Goal: Transaction & Acquisition: Subscribe to service/newsletter

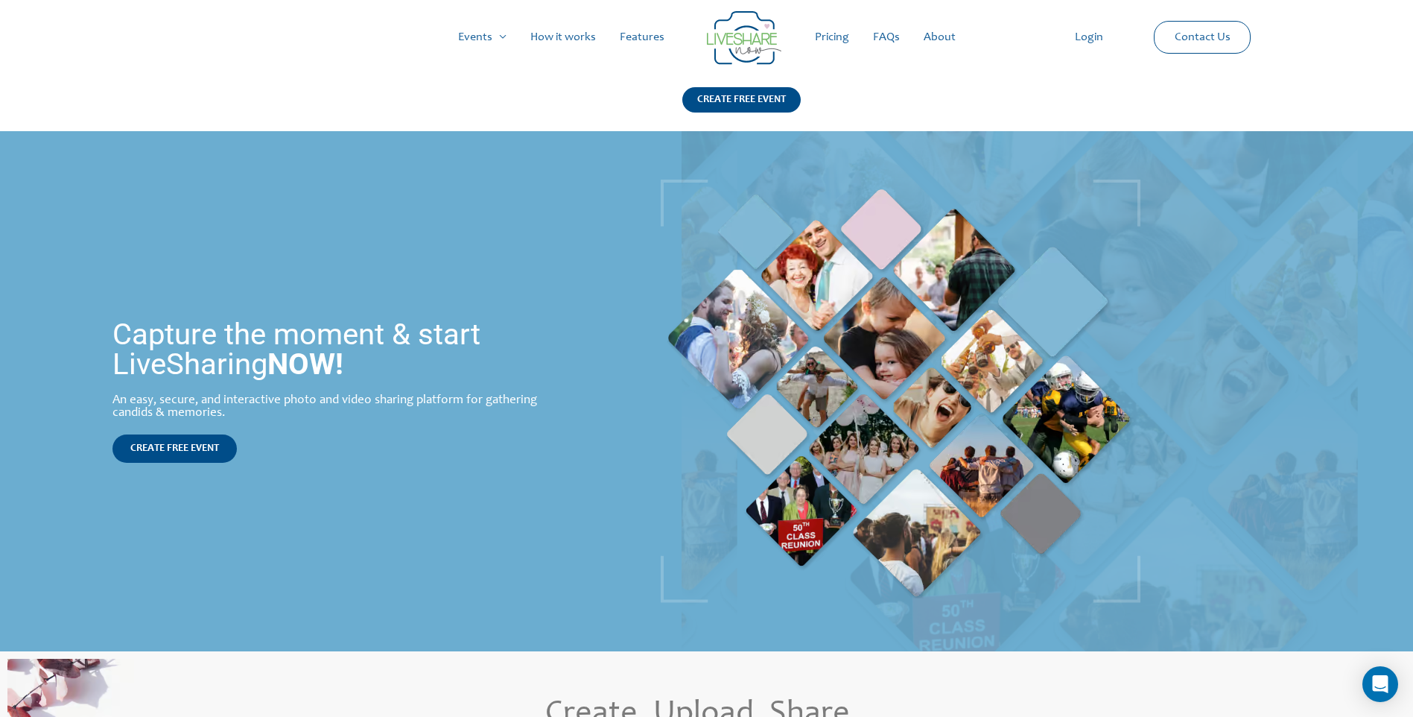
click at [821, 36] on link "Pricing" at bounding box center [832, 37] width 58 height 48
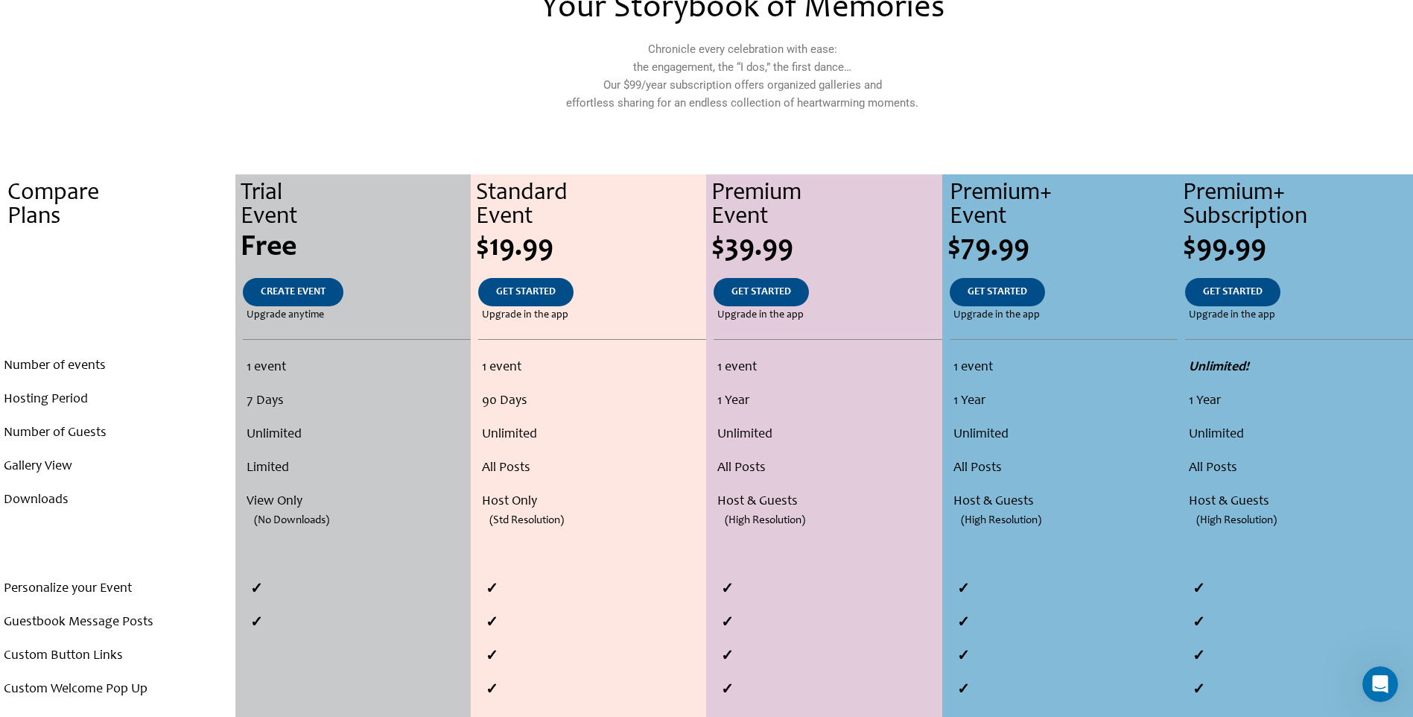
scroll to position [223, 0]
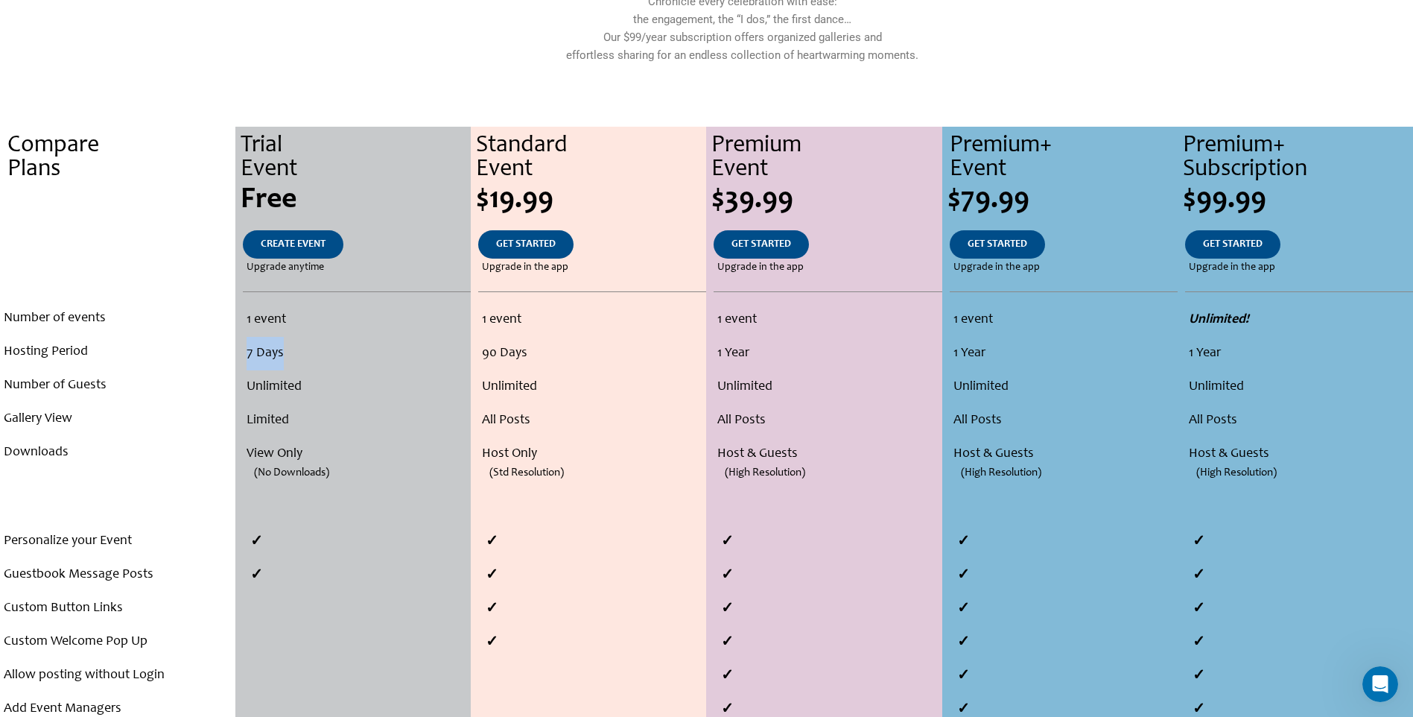
drag, startPoint x: 306, startPoint y: 355, endPoint x: 241, endPoint y: 341, distance: 66.2
click at [241, 341] on ul "1 event 7 Days Unlimited Limited View Only (No Downloads)" at bounding box center [352, 403] width 227 height 201
drag, startPoint x: 241, startPoint y: 341, endPoint x: 147, endPoint y: 380, distance: 102.2
click at [147, 380] on li "Number of Guests" at bounding box center [118, 386] width 228 height 34
click at [193, 425] on li "Gallery View" at bounding box center [118, 419] width 228 height 34
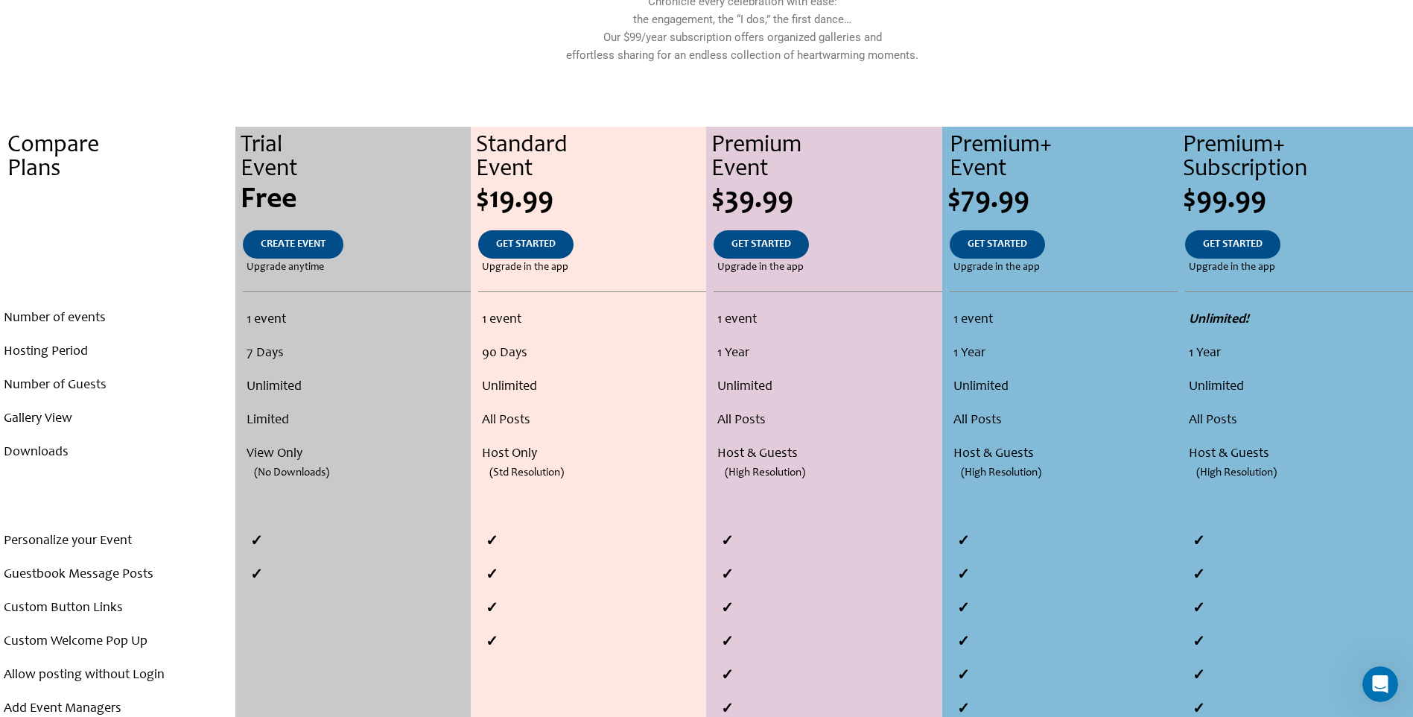
click at [200, 471] on div "Number of events Hosting Period Number of Guests Gallery View Downloads" at bounding box center [117, 396] width 235 height 188
drag, startPoint x: 243, startPoint y: 461, endPoint x: 346, endPoint y: 480, distance: 104.6
click at [346, 480] on ul "1 event 7 Days Unlimited Limited View Only (No Downloads)" at bounding box center [352, 403] width 227 height 201
drag, startPoint x: 346, startPoint y: 480, endPoint x: 362, endPoint y: 478, distance: 16.5
click at [362, 478] on li "(No Downloads)" at bounding box center [352, 488] width 227 height 34
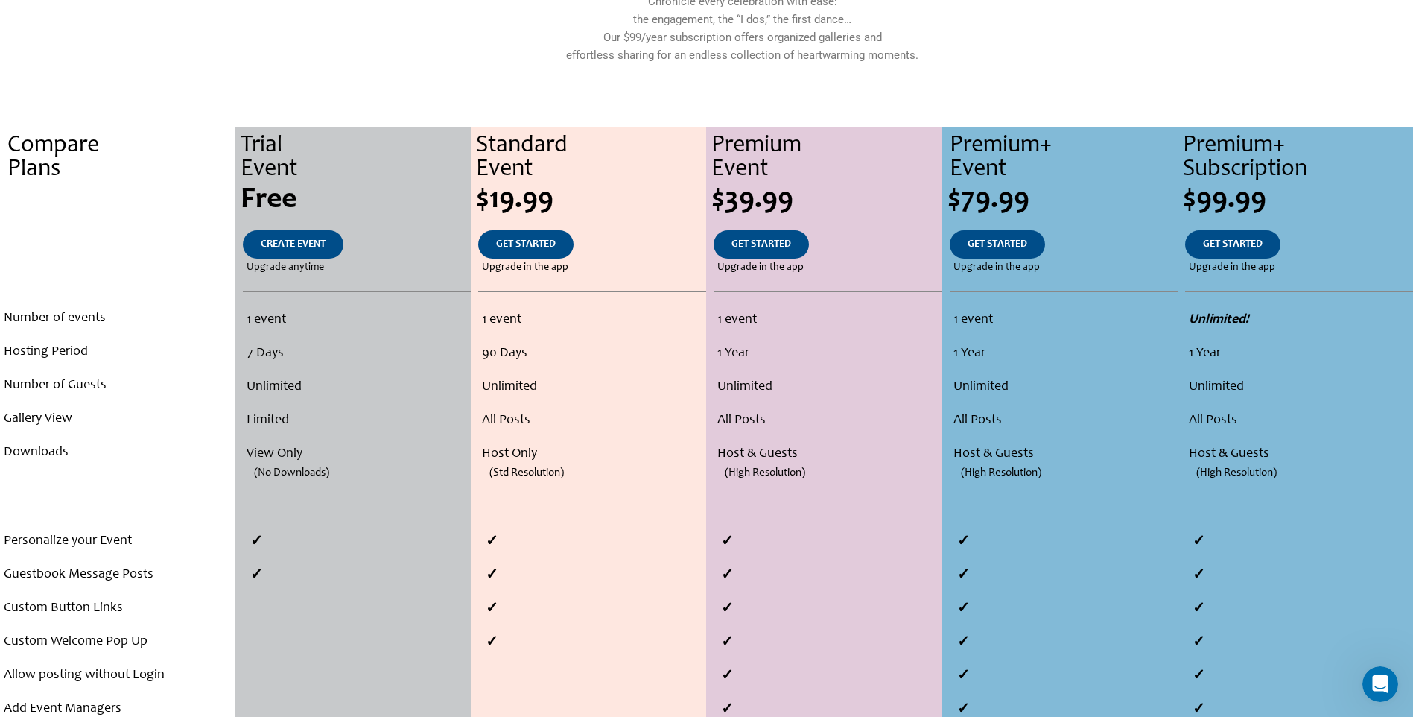
click at [263, 456] on span "(No Downloads)" at bounding box center [291, 473] width 75 height 34
drag, startPoint x: 478, startPoint y: 358, endPoint x: 557, endPoint y: 367, distance: 80.3
click at [557, 367] on ul "1 event 90 Days Unlimited All Posts Host Only (Std Resolution)" at bounding box center [589, 403] width 228 height 201
drag, startPoint x: 557, startPoint y: 367, endPoint x: 584, endPoint y: 491, distance: 126.5
click at [584, 491] on ul "1 event 90 Days Unlimited All Posts Host Only (Std Resolution)" at bounding box center [589, 403] width 228 height 201
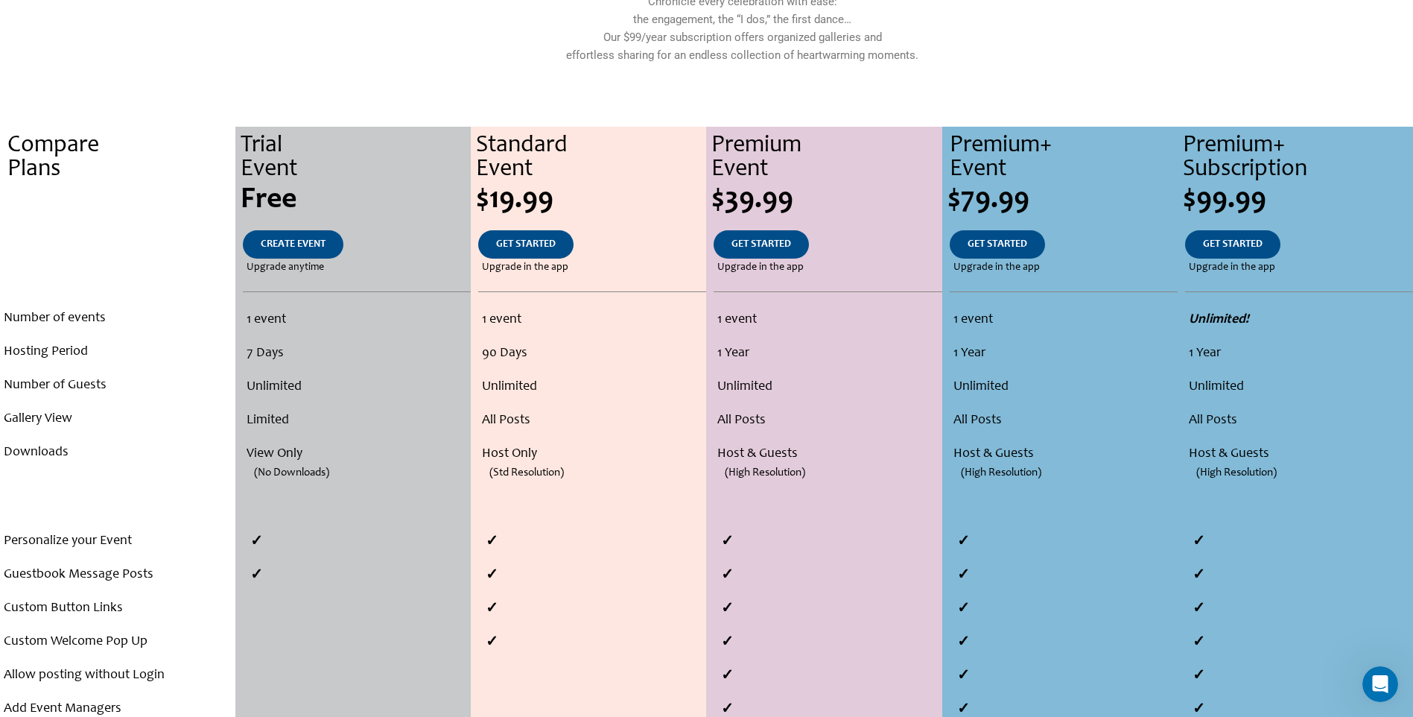
drag, startPoint x: 584, startPoint y: 491, endPoint x: 583, endPoint y: 476, distance: 14.9
click at [583, 476] on li "(Std Resolution)" at bounding box center [589, 488] width 228 height 34
drag, startPoint x: 490, startPoint y: 472, endPoint x: 578, endPoint y: 481, distance: 88.4
click at [578, 481] on li "(Std Resolution)" at bounding box center [589, 488] width 228 height 34
drag, startPoint x: 578, startPoint y: 481, endPoint x: 575, endPoint y: 465, distance: 16.7
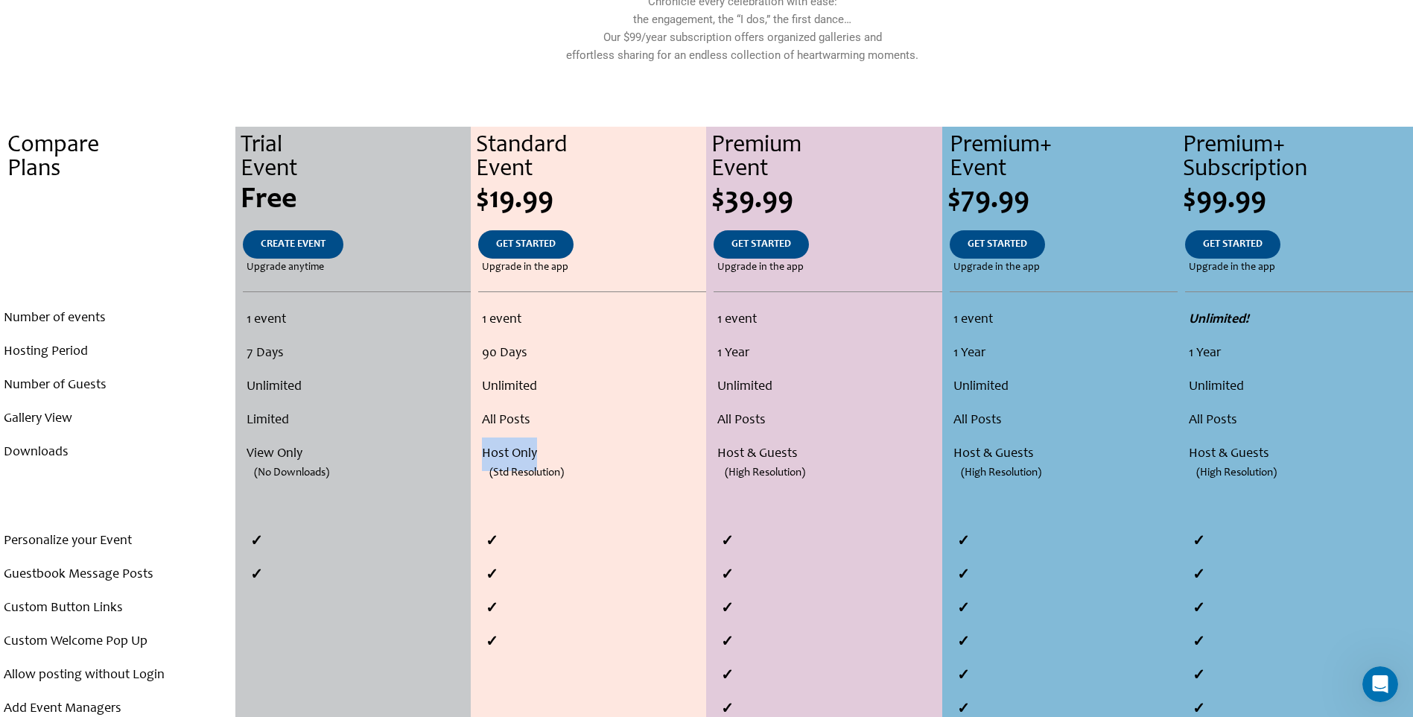
click at [575, 465] on li "Host Only" at bounding box center [592, 454] width 220 height 34
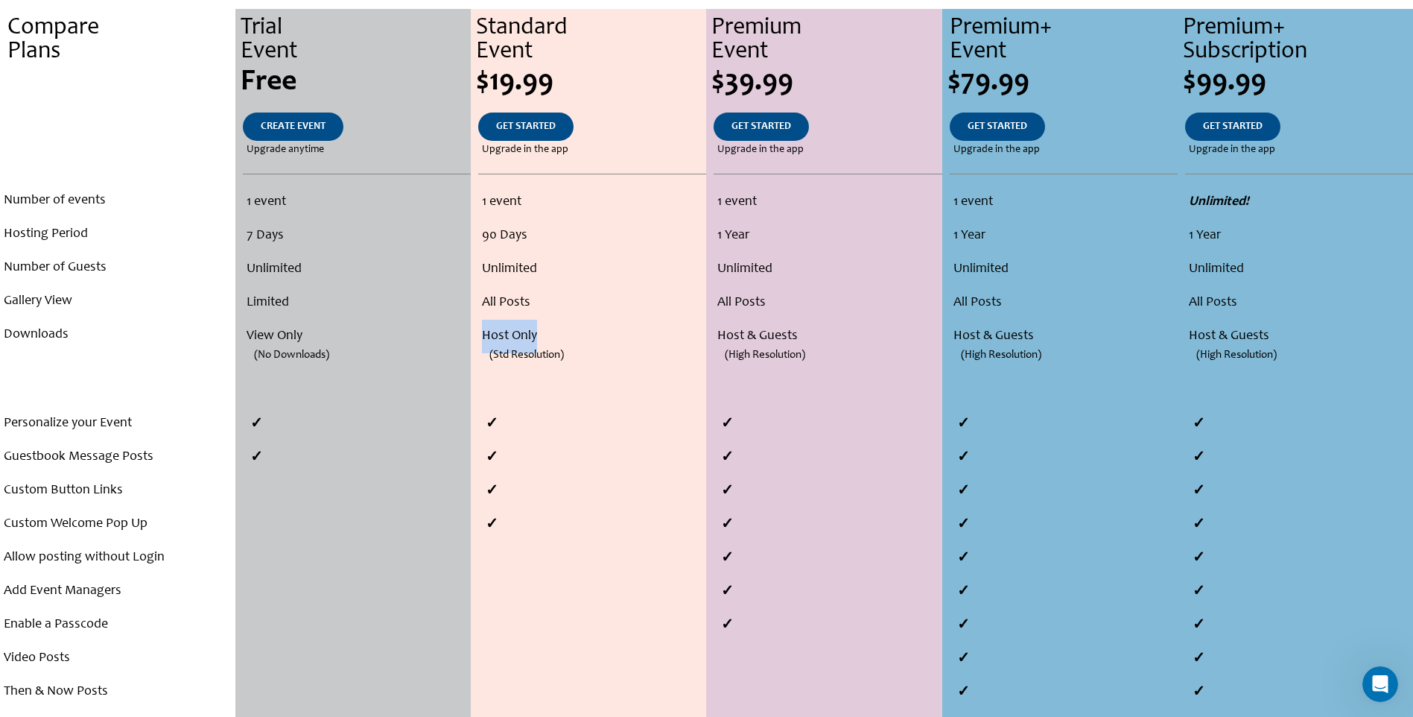
scroll to position [298, 0]
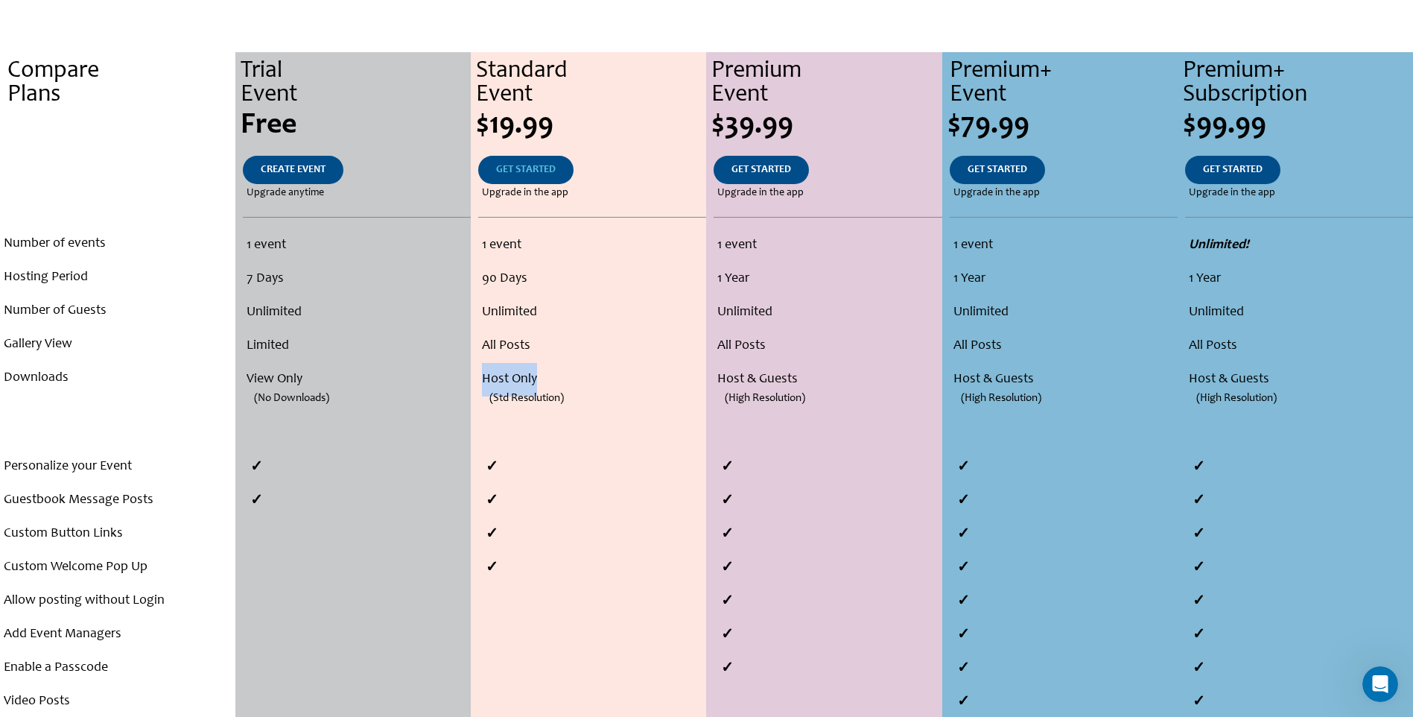
click at [546, 174] on span "GET STARTED" at bounding box center [526, 170] width 60 height 10
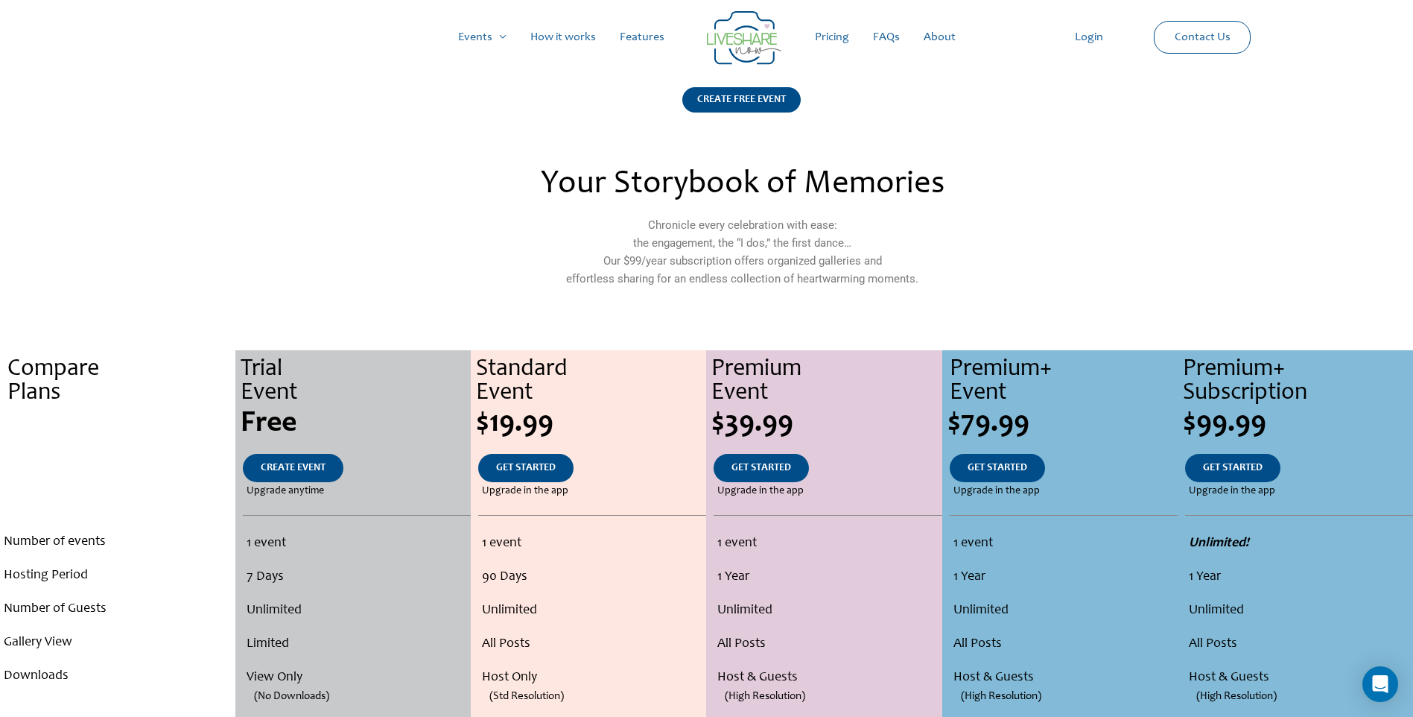
click at [948, 35] on link "About" at bounding box center [940, 37] width 56 height 48
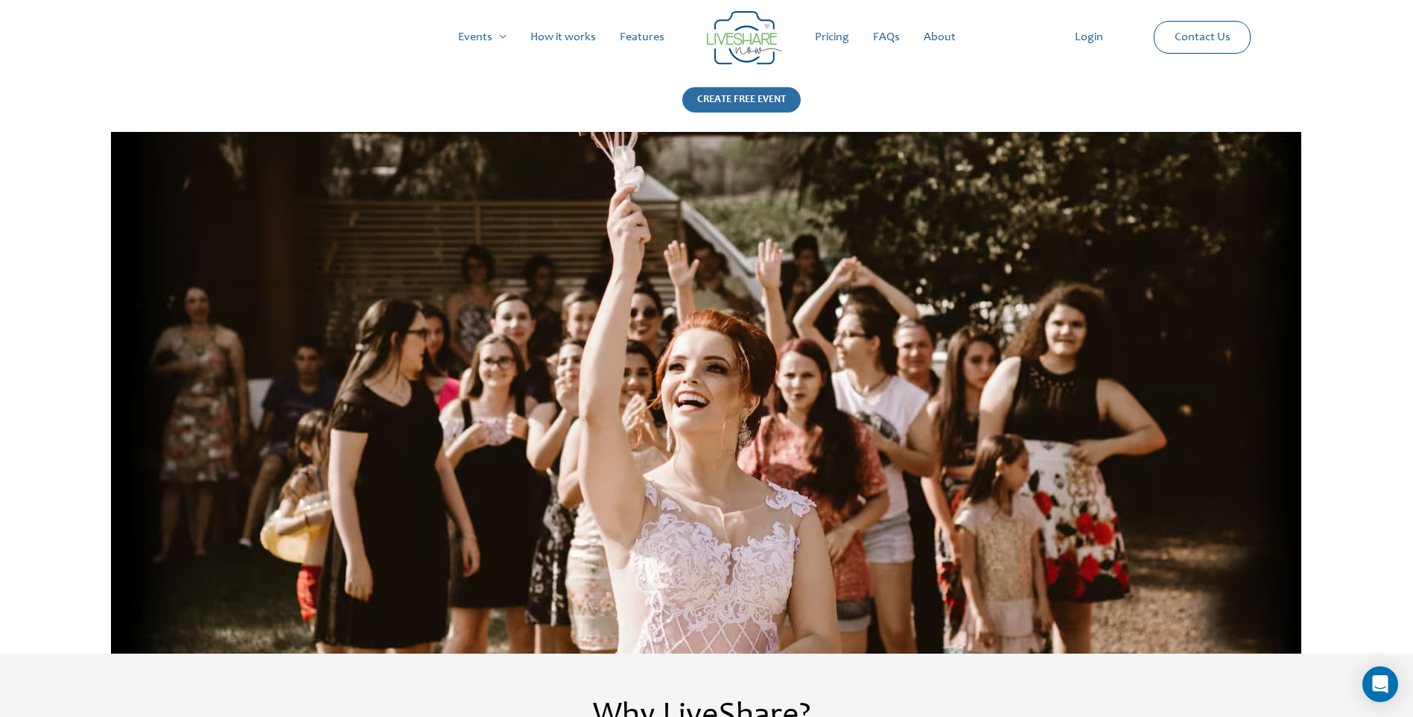
click at [769, 99] on div "CREATE FREE EVENT" at bounding box center [741, 99] width 118 height 25
click at [818, 41] on link "Pricing" at bounding box center [832, 37] width 58 height 48
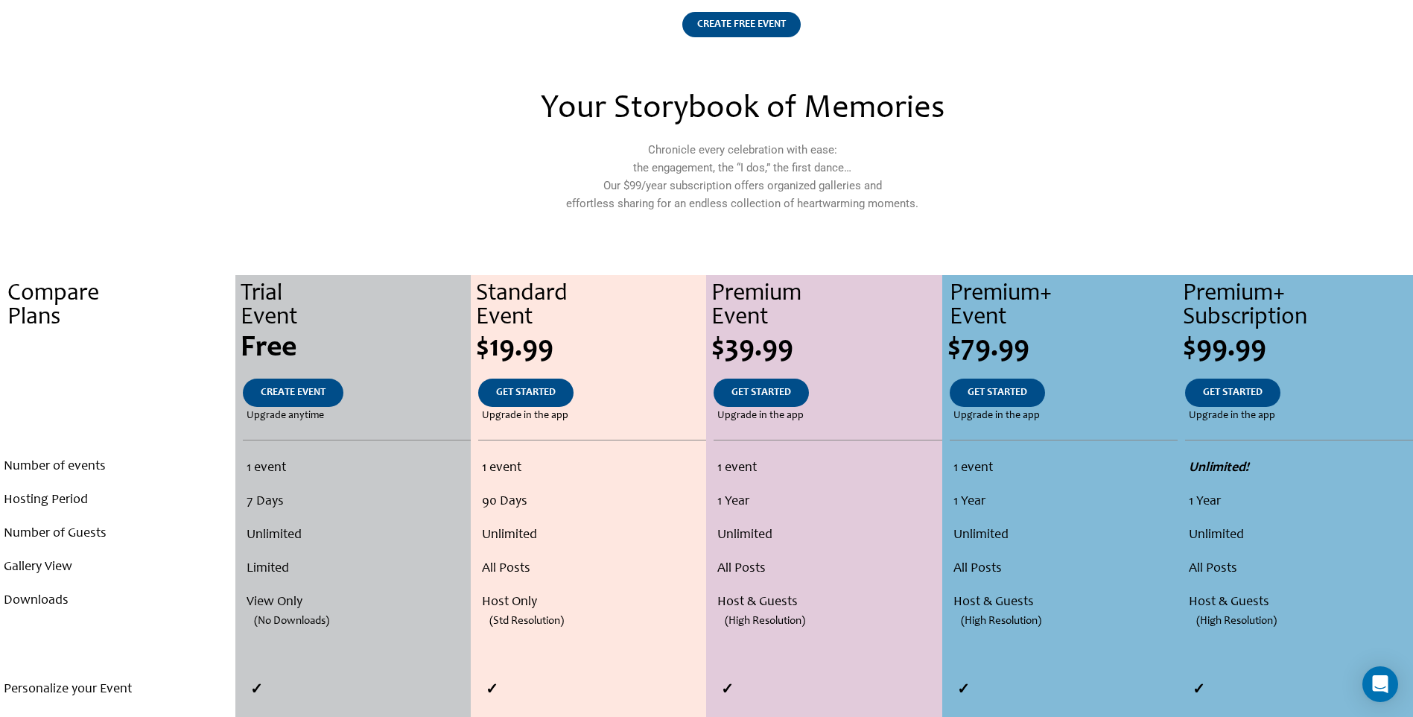
scroll to position [74, 0]
